Goal: Task Accomplishment & Management: Use online tool/utility

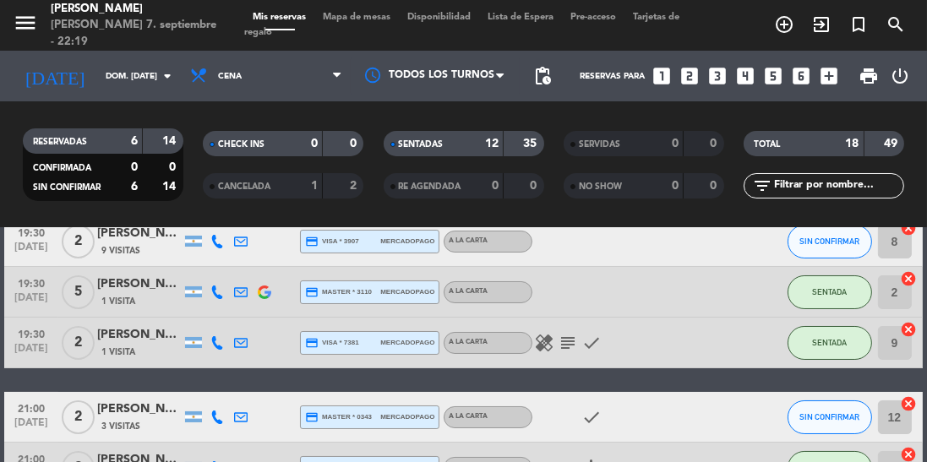
scroll to position [106, 0]
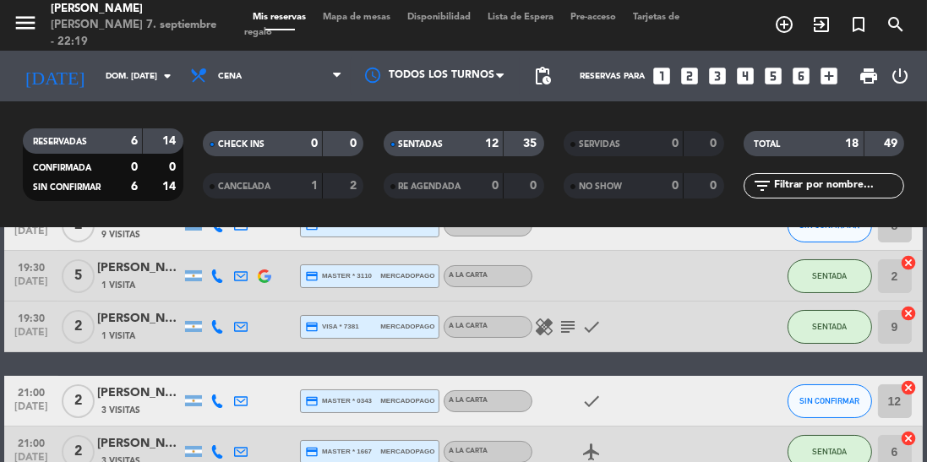
click at [569, 330] on icon "subject" at bounding box center [568, 327] width 20 height 20
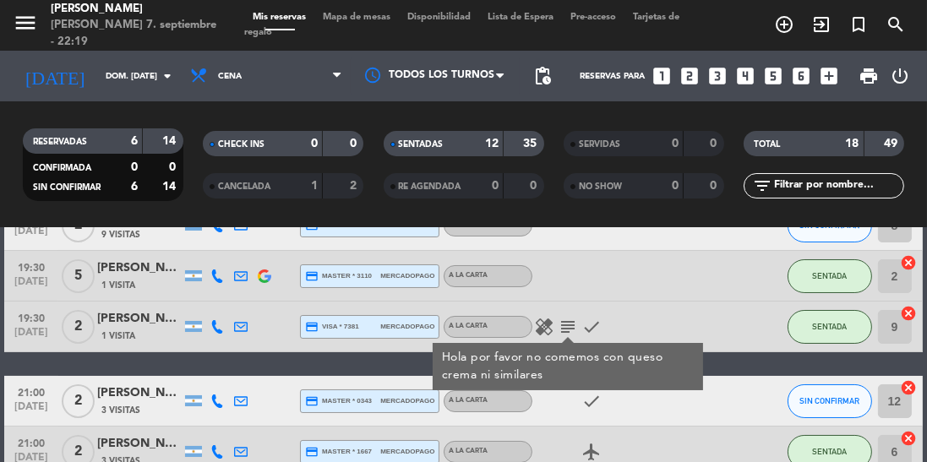
click at [543, 325] on icon "healing" at bounding box center [544, 327] width 20 height 20
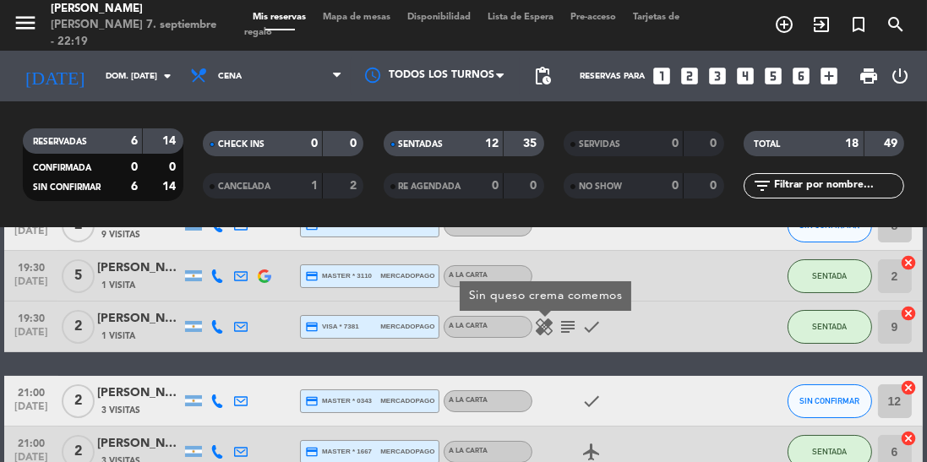
click at [599, 329] on icon "check" at bounding box center [591, 327] width 20 height 20
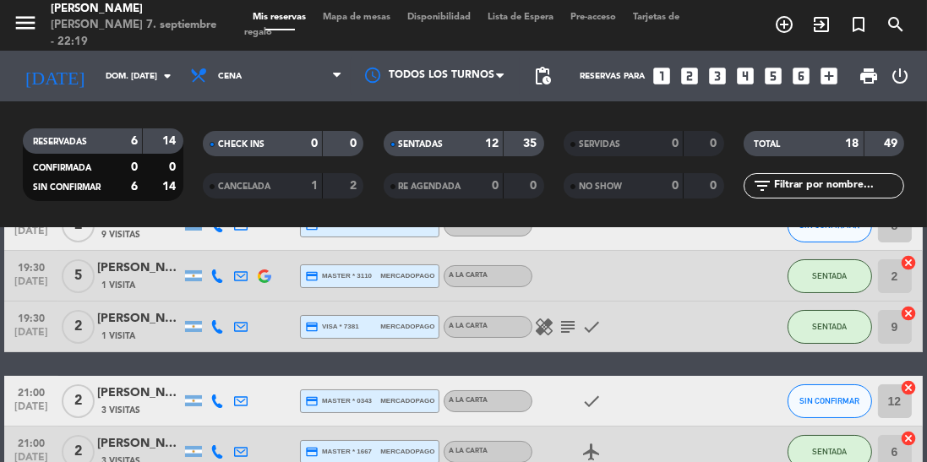
click at [542, 327] on icon "healing" at bounding box center [544, 327] width 20 height 20
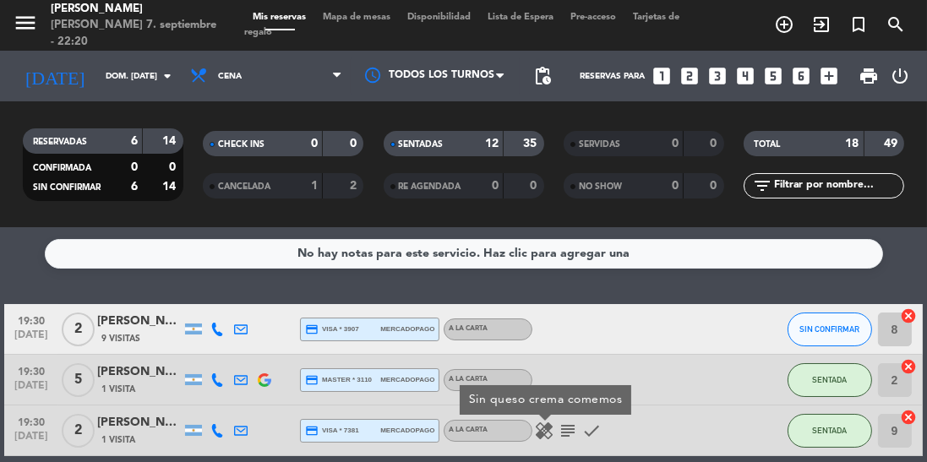
scroll to position [0, 0]
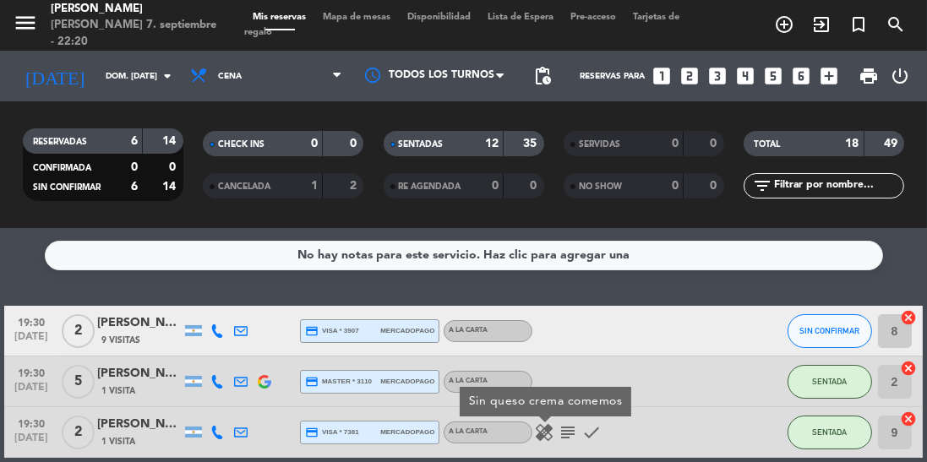
click at [97, 64] on input "dom. [DATE]" at bounding box center [159, 76] width 124 height 26
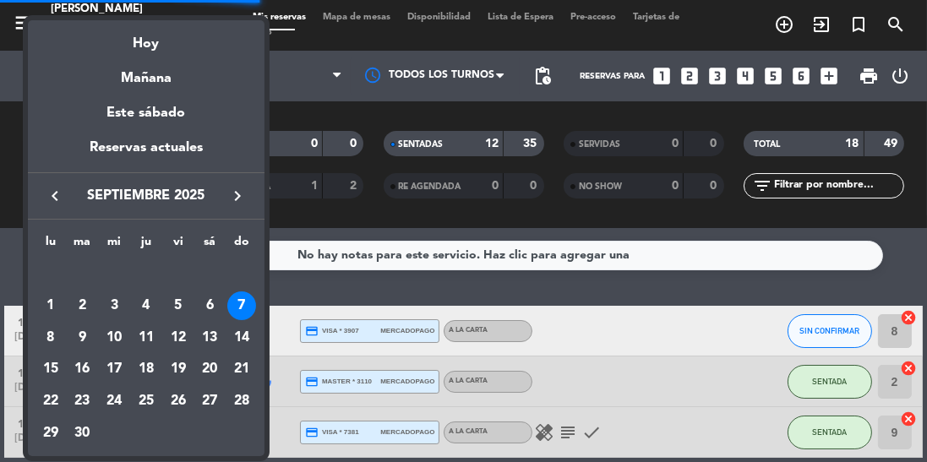
click at [207, 317] on div "6" at bounding box center [209, 306] width 29 height 29
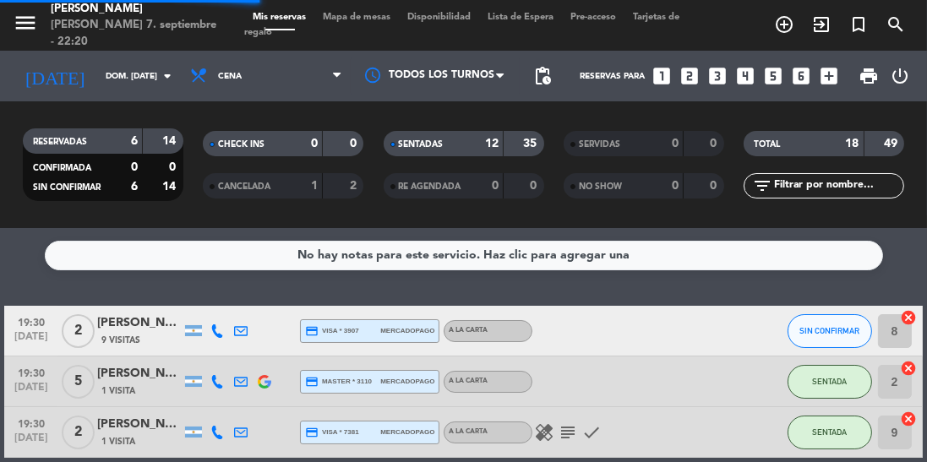
type input "sáb. [DATE]"
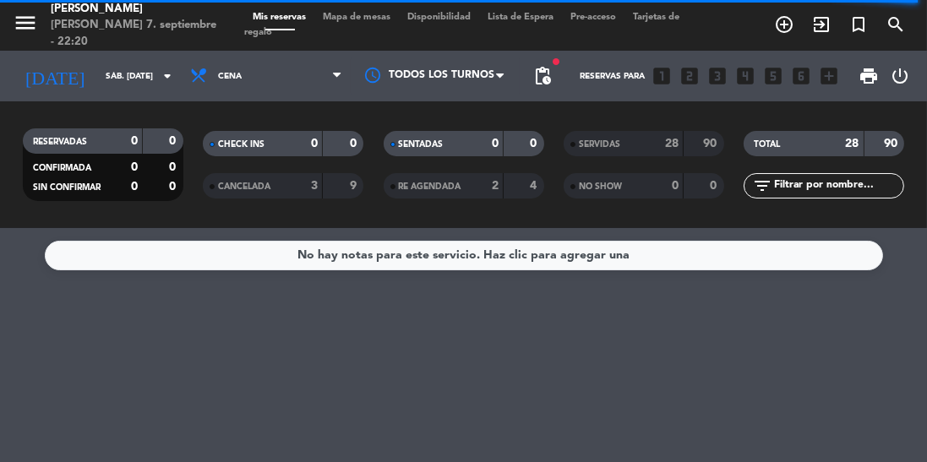
click at [97, 68] on input "sáb. [DATE]" at bounding box center [159, 76] width 124 height 26
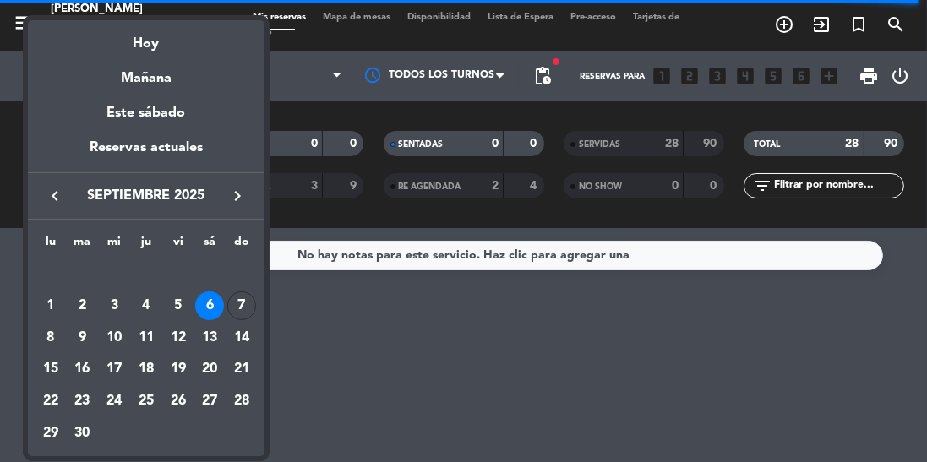
click at [639, 371] on div at bounding box center [463, 231] width 927 height 462
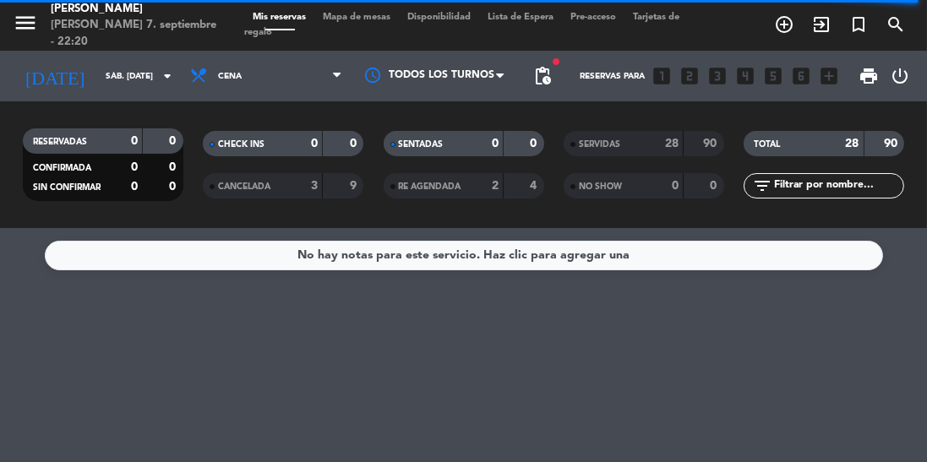
click at [441, 152] on div "SENTADAS" at bounding box center [427, 143] width 78 height 19
click at [218, 152] on div "CHECK INS" at bounding box center [246, 143] width 78 height 19
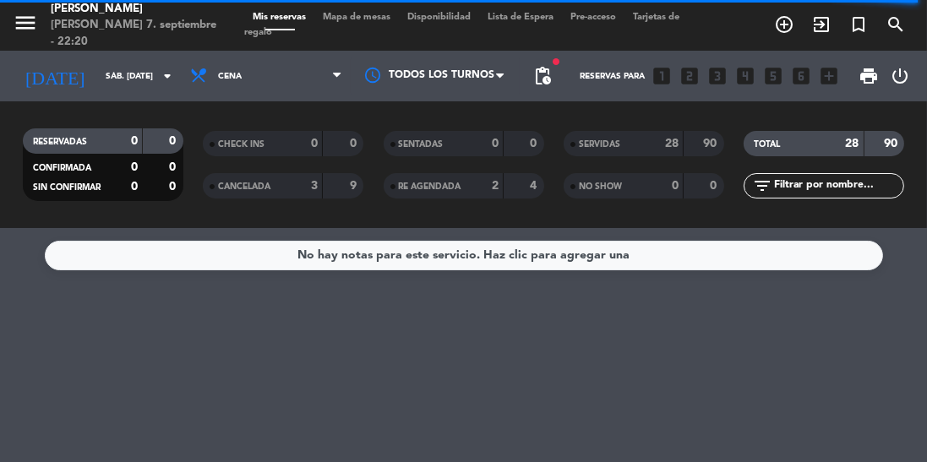
click at [83, 143] on span "RESERVADAS" at bounding box center [60, 142] width 54 height 8
